Goal: Use online tool/utility

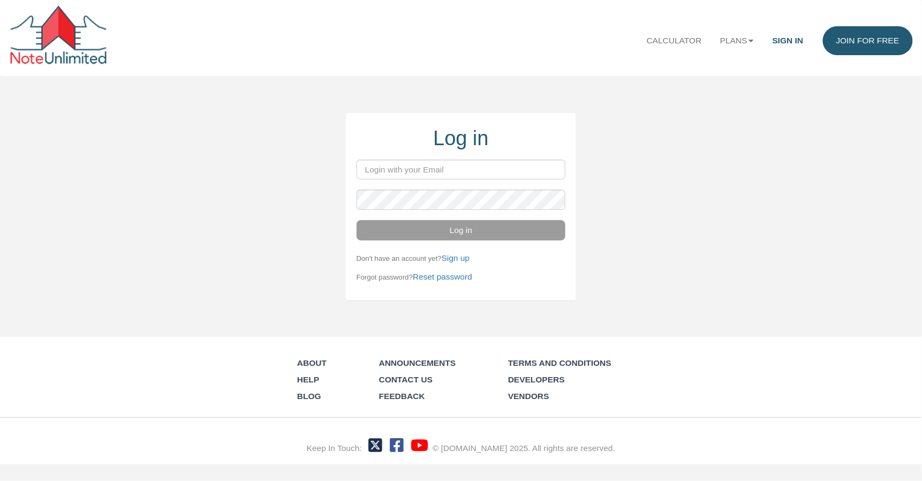
type input "[PERSON_NAME][EMAIL_ADDRESS][DOMAIN_NAME]"
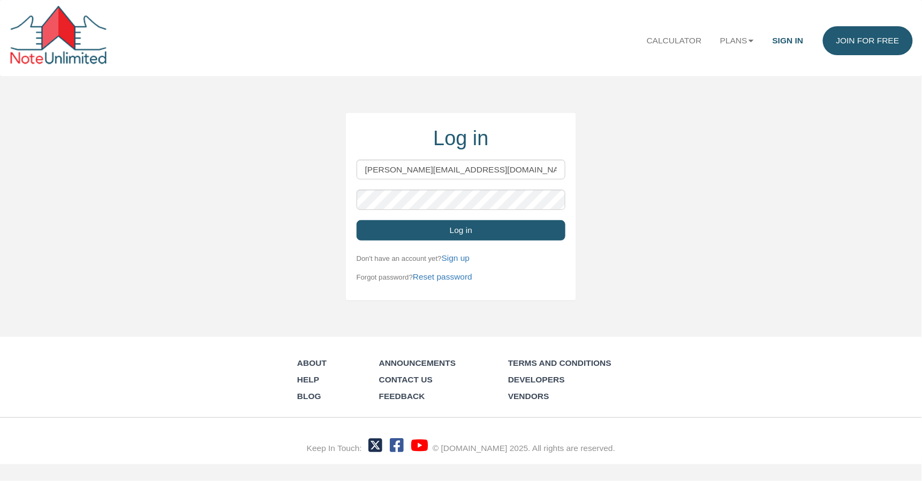
click at [463, 231] on button "Log in" at bounding box center [460, 230] width 209 height 20
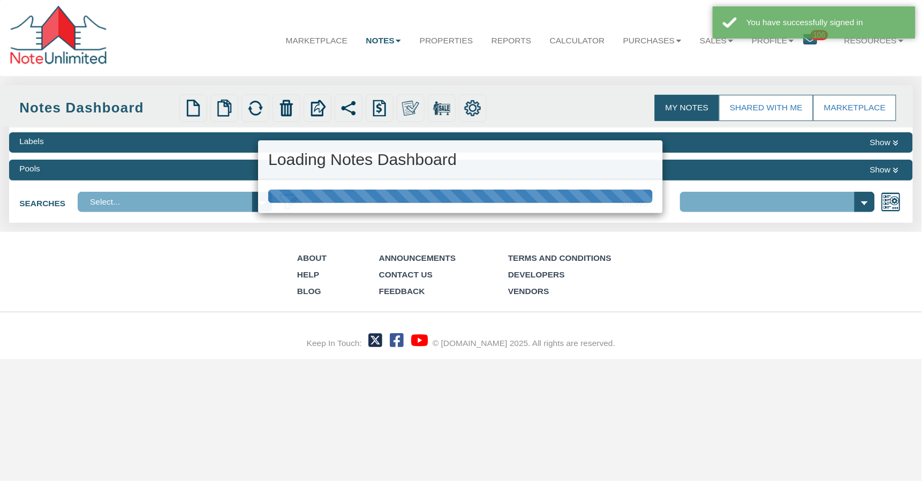
select select
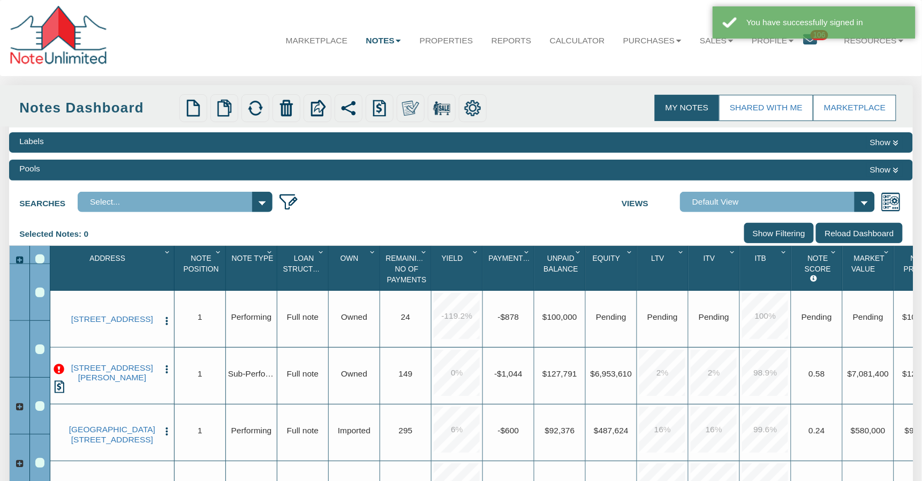
select select "3"
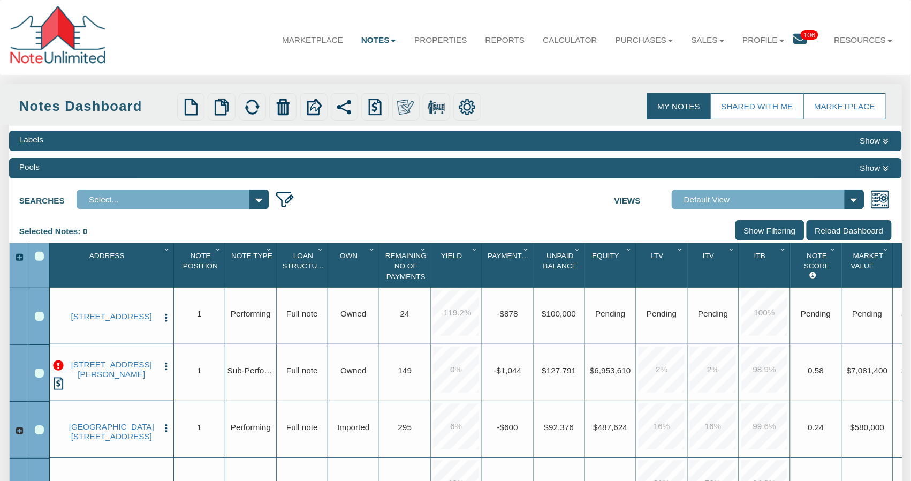
click at [165, 318] on img "button" at bounding box center [166, 318] width 10 height 10
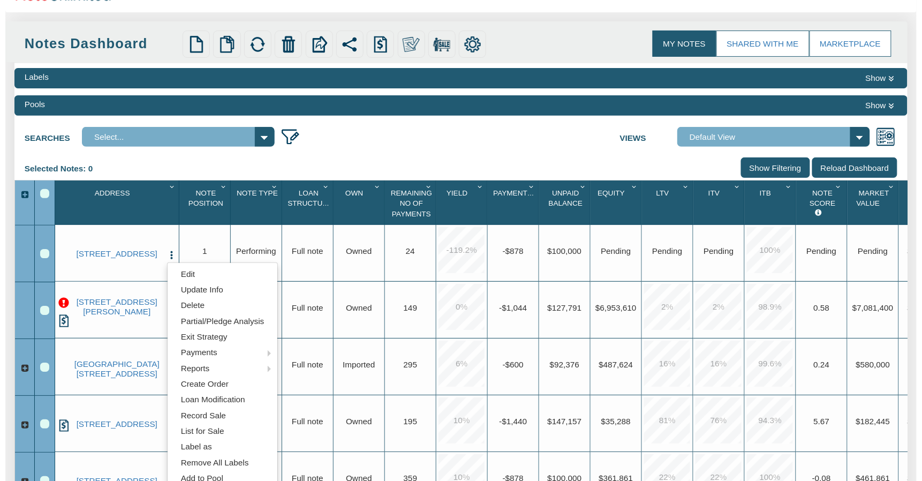
scroll to position [63, 0]
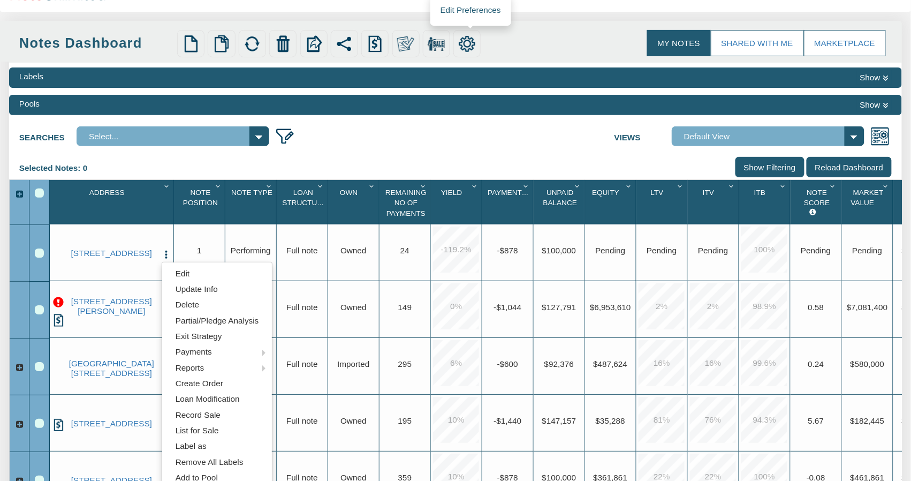
click at [474, 45] on img at bounding box center [467, 43] width 17 height 17
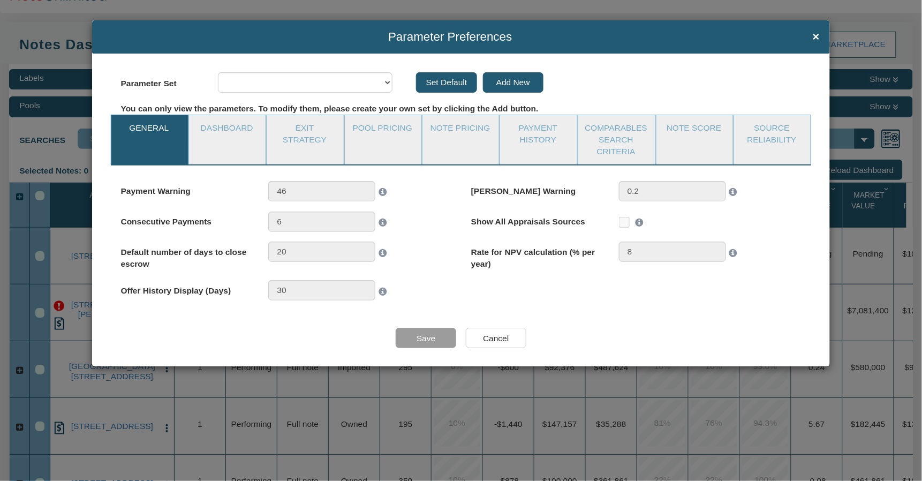
select select "object:1537"
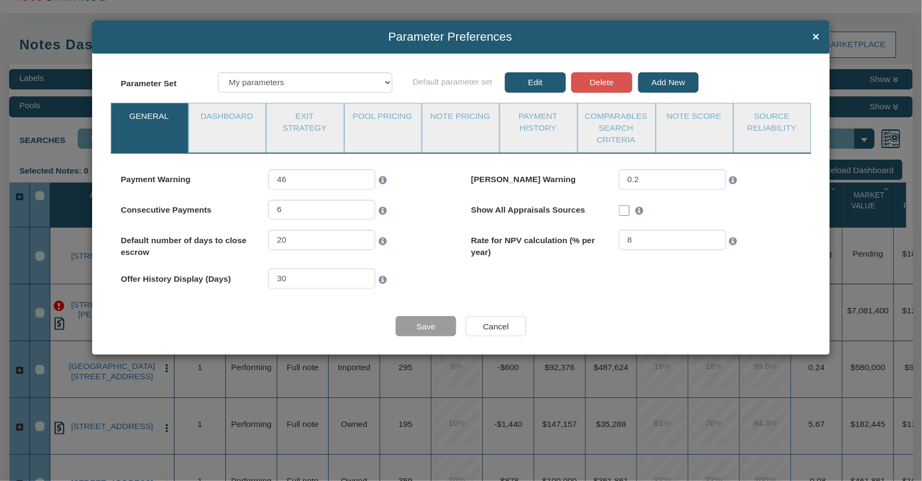
click at [504, 325] on input "Cancel" at bounding box center [496, 326] width 61 height 20
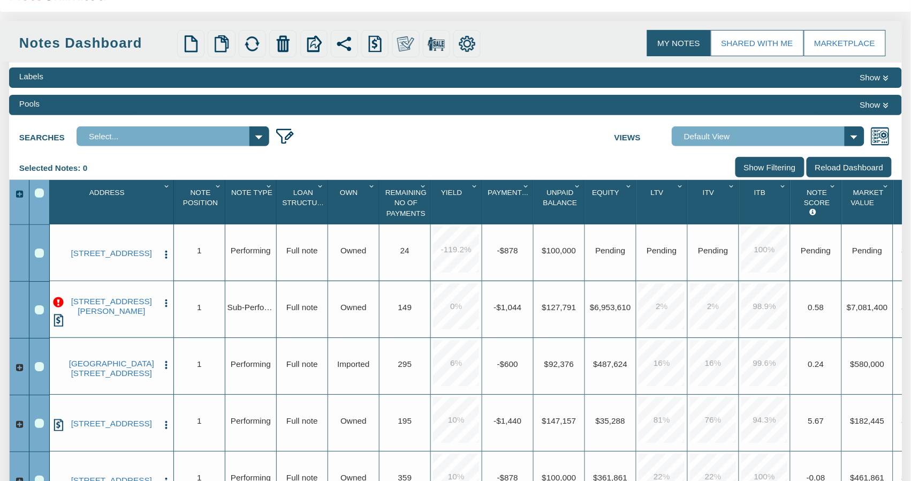
click at [166, 253] on img "button" at bounding box center [166, 254] width 10 height 10
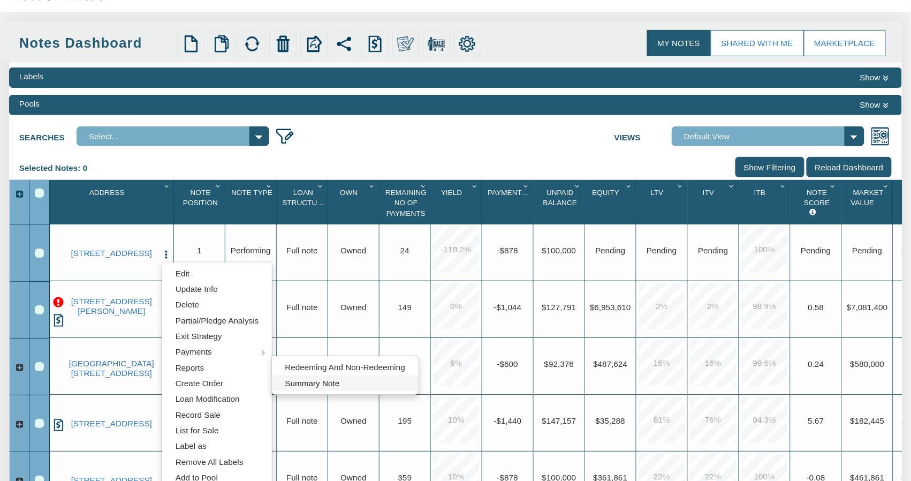
click at [315, 384] on link "Summary Note" at bounding box center [345, 383] width 147 height 16
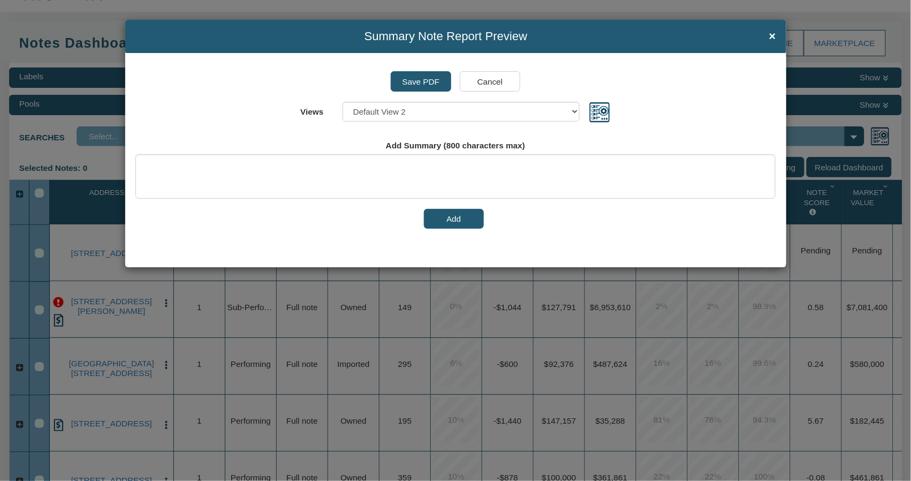
select select "object:1579"
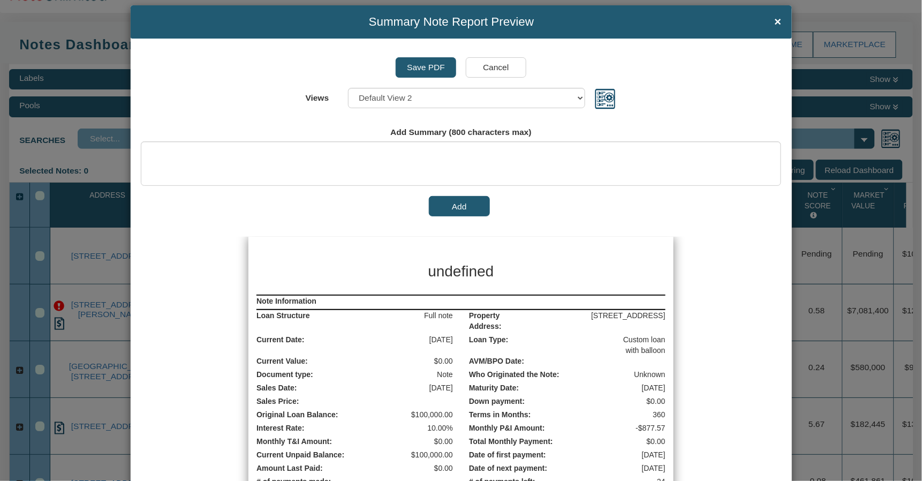
scroll to position [16, 0]
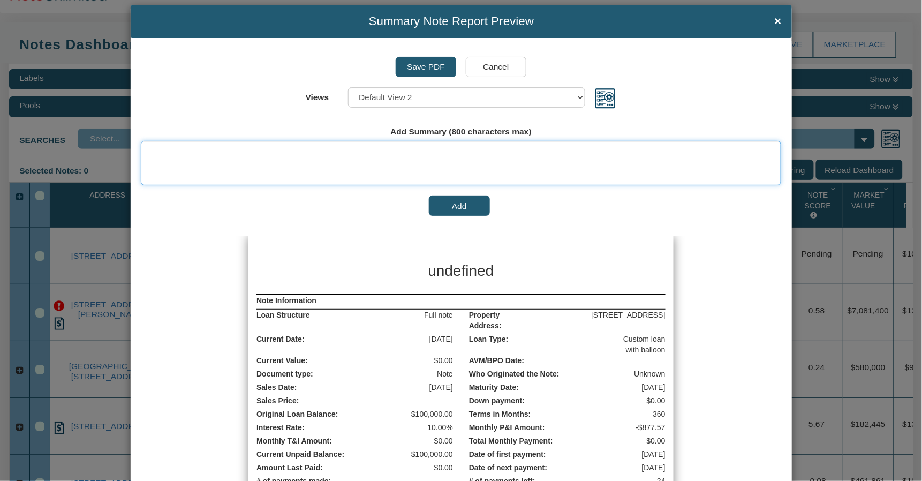
click at [549, 164] on textarea at bounding box center [461, 163] width 640 height 44
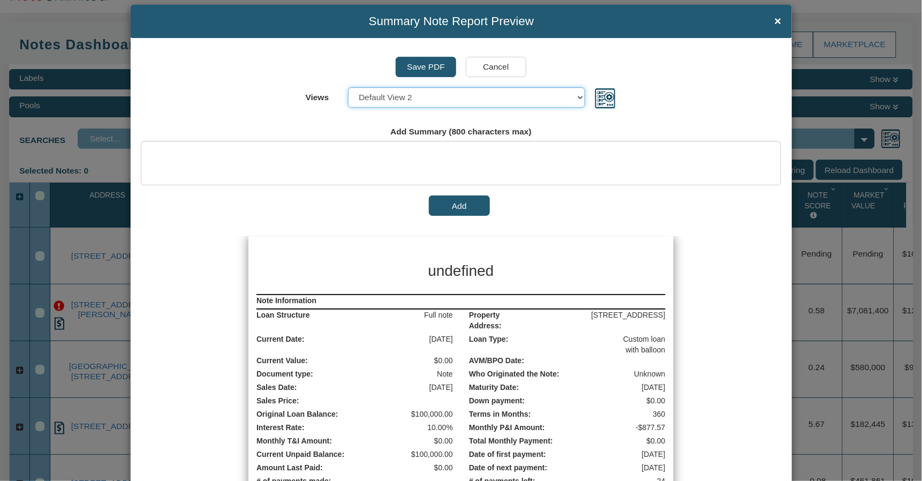
click at [572, 96] on select "Select... Default View 1 Default View 2 Default View 3 Default View 4 my test v…" at bounding box center [466, 97] width 237 height 20
click at [604, 94] on img at bounding box center [605, 98] width 22 height 22
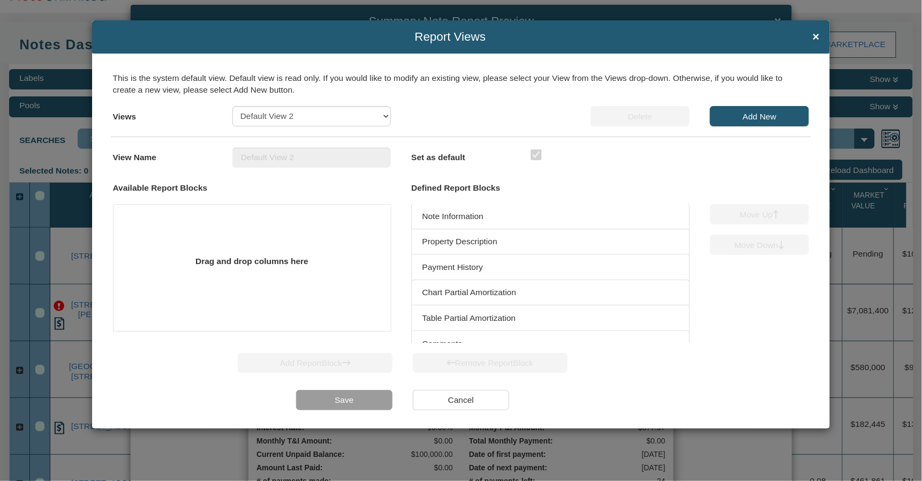
scroll to position [0, 0]
click at [383, 119] on select "Select... Default View 1 Default View 2 Default View 3 Default View 4 my test v…" at bounding box center [311, 116] width 159 height 20
click at [749, 116] on input "Add New" at bounding box center [759, 116] width 99 height 20
select select
checkbox input "false"
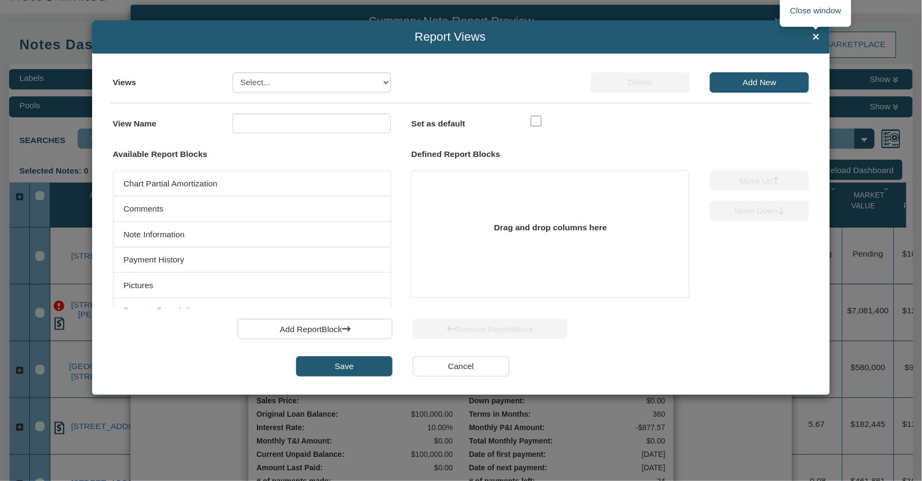
click at [815, 40] on span "×" at bounding box center [815, 37] width 7 height 13
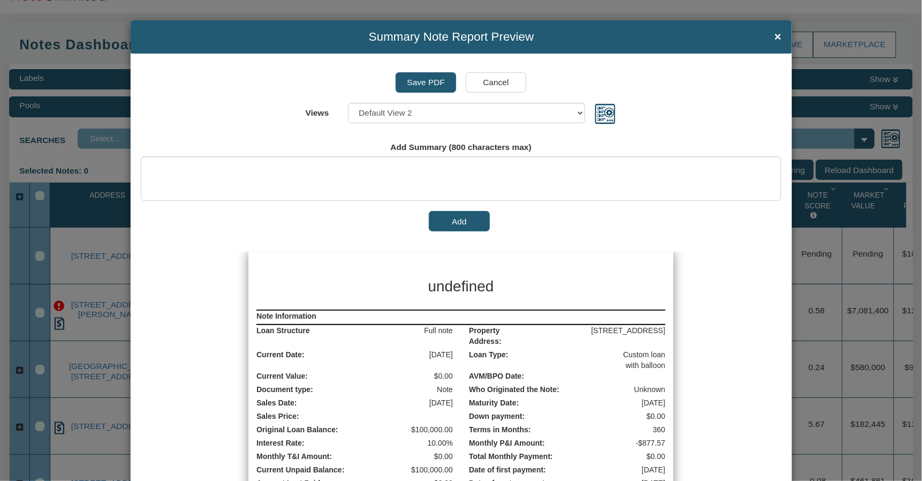
click at [496, 283] on h3 "undefined" at bounding box center [460, 287] width 267 height 22
click at [476, 286] on h3 "undefined" at bounding box center [460, 287] width 267 height 22
click at [774, 41] on span "×" at bounding box center [777, 37] width 7 height 13
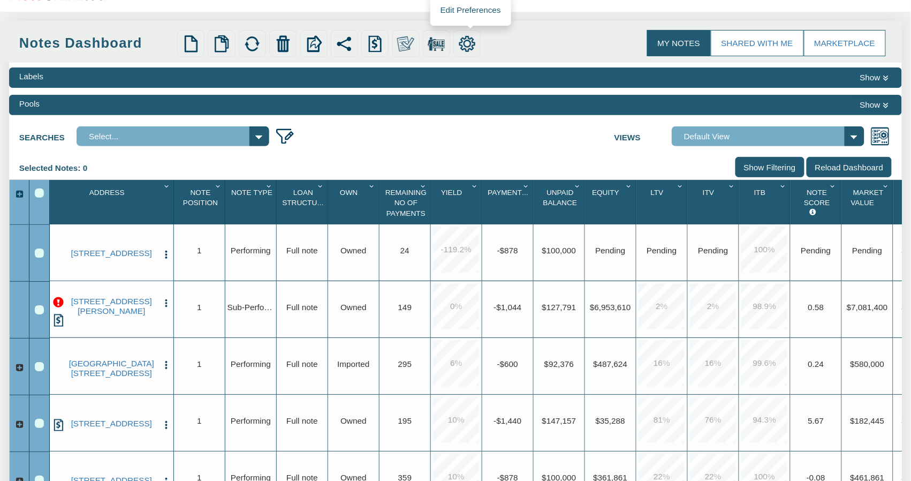
click at [472, 45] on img at bounding box center [467, 43] width 17 height 17
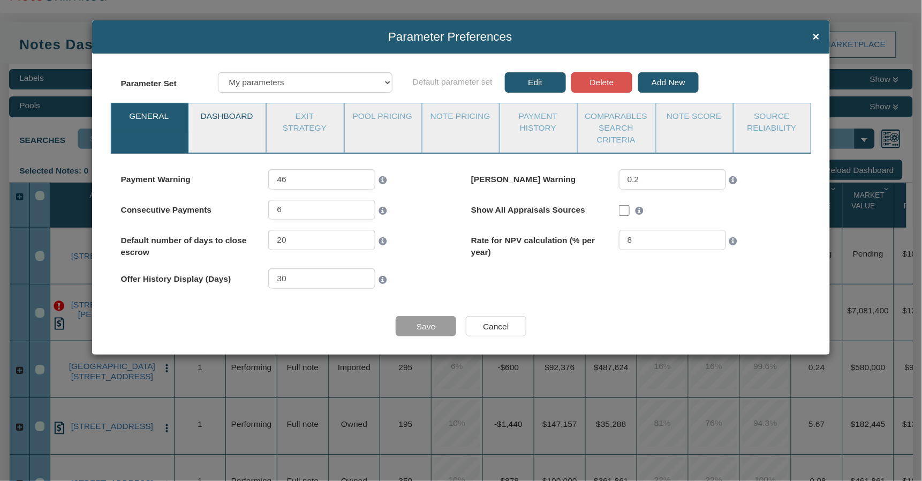
click at [237, 123] on link "Dashboard" at bounding box center [226, 116] width 75 height 27
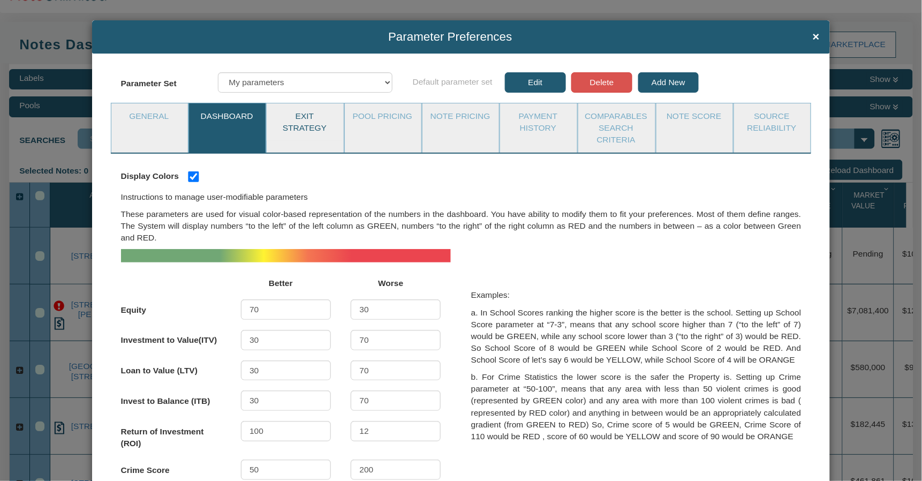
click at [303, 123] on link "Exit Strategy" at bounding box center [304, 121] width 75 height 37
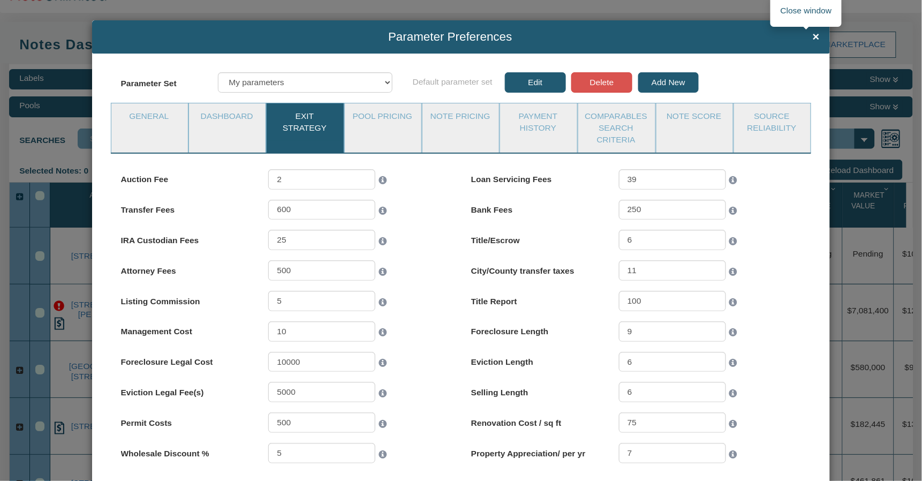
click at [812, 39] on span "×" at bounding box center [815, 37] width 7 height 13
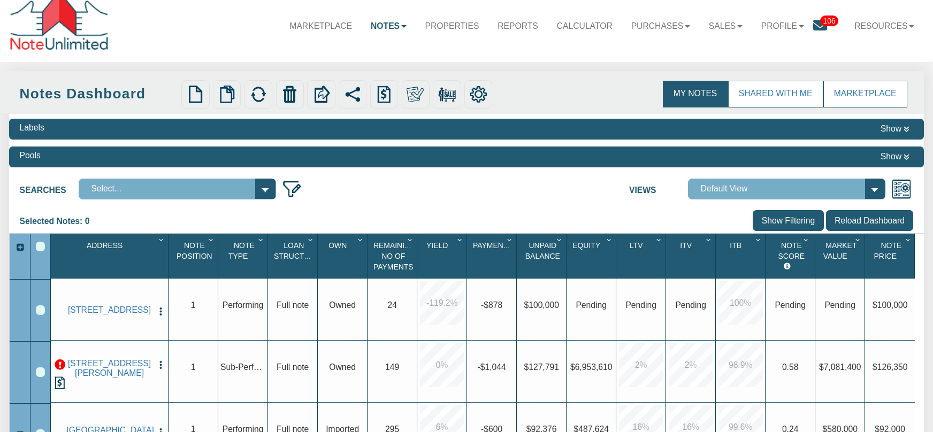
scroll to position [12, 0]
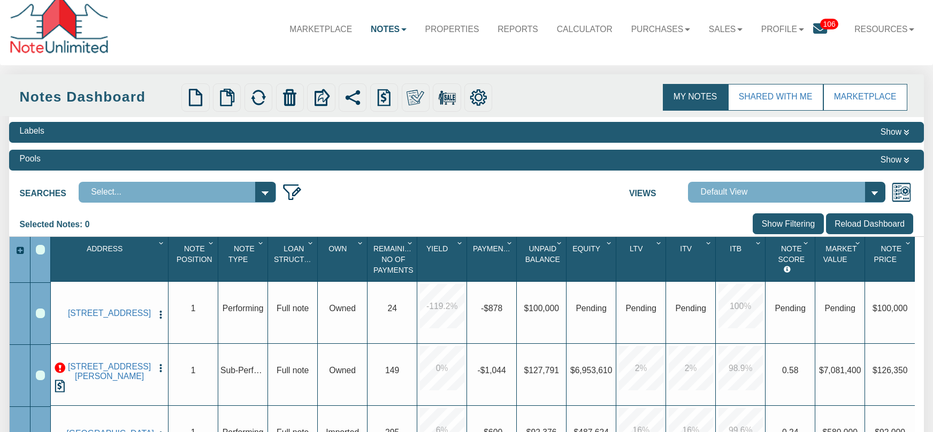
drag, startPoint x: 471, startPoint y: 42, endPoint x: 493, endPoint y: 4, distance: 44.2
